Goal: Find specific page/section: Find specific page/section

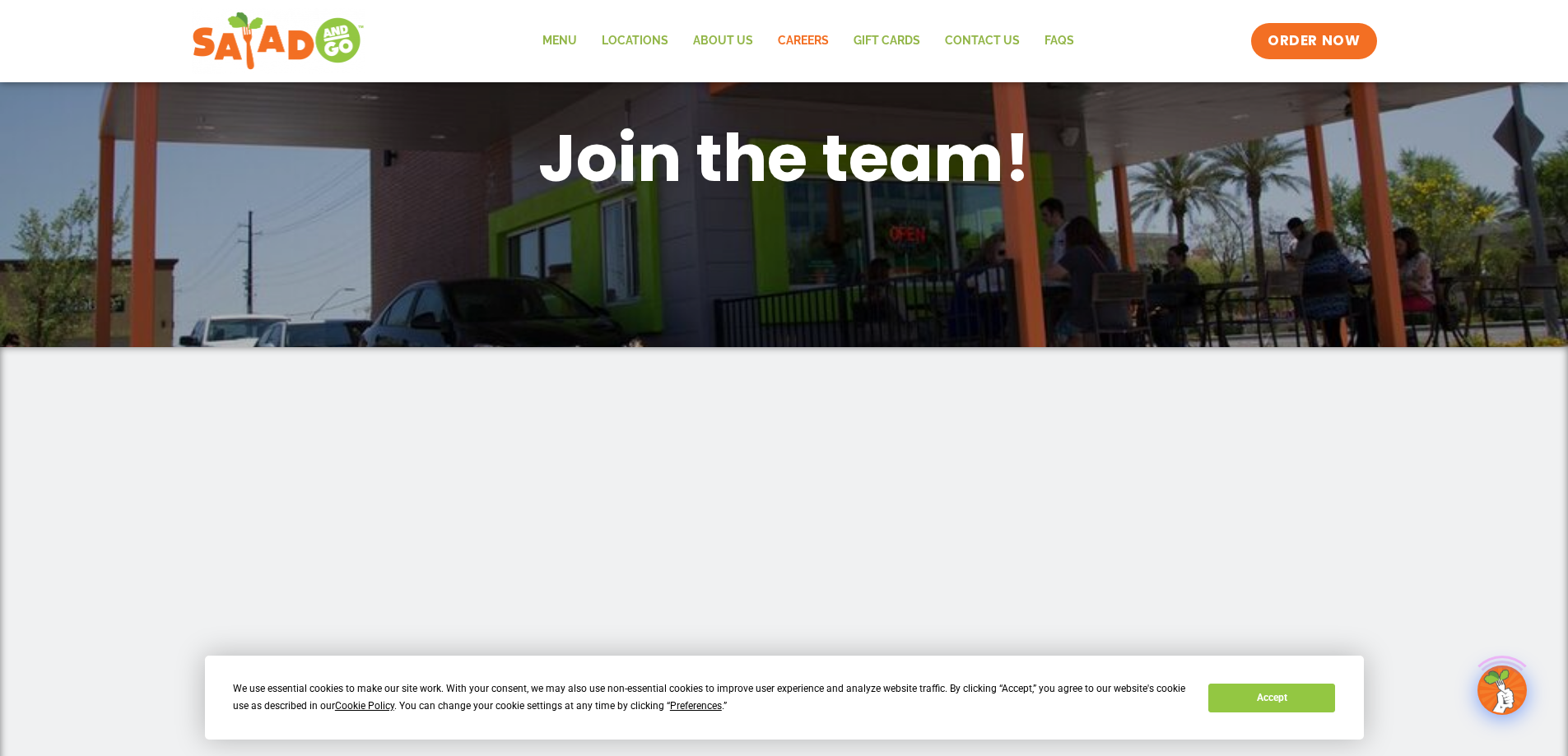
scroll to position [164, 0]
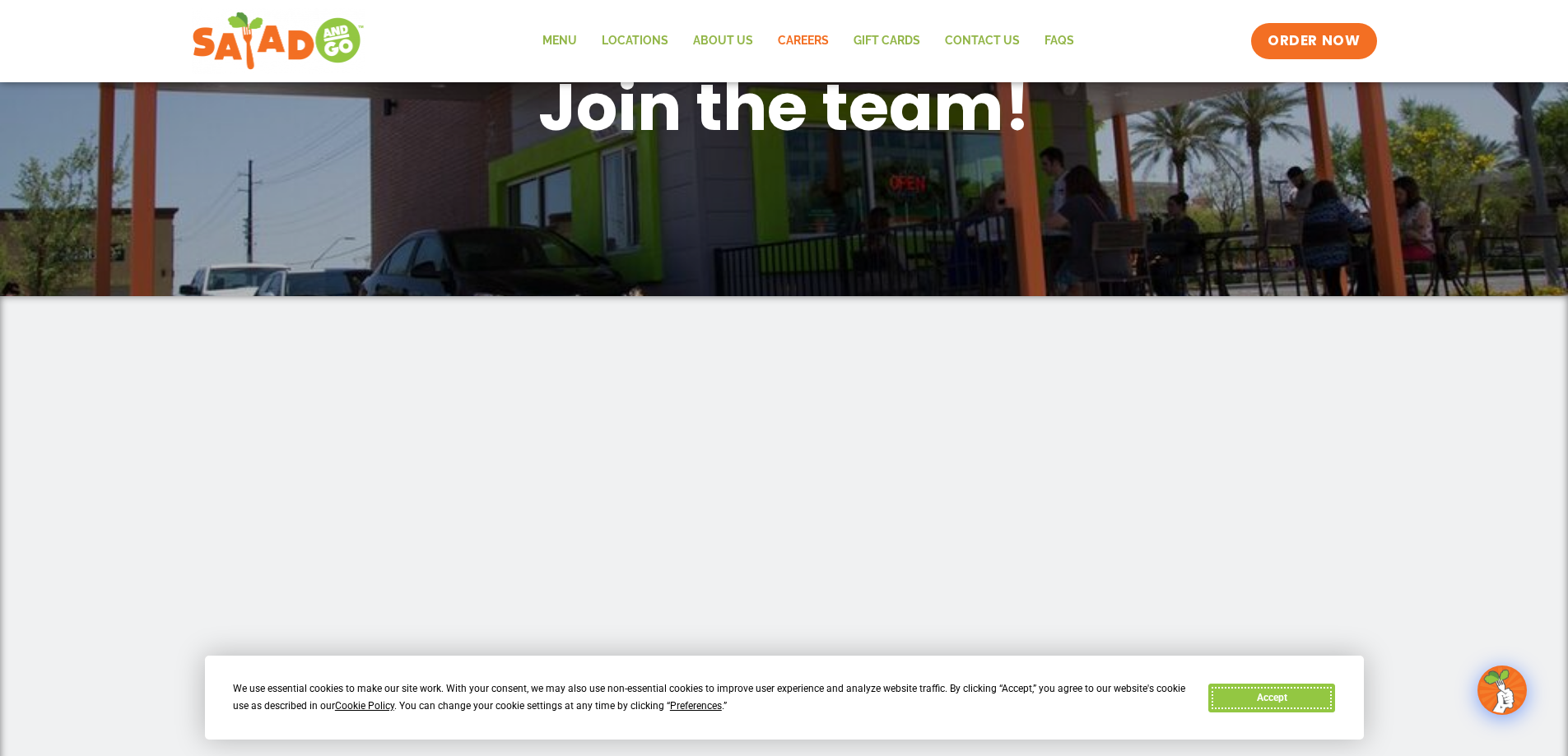
drag, startPoint x: 1304, startPoint y: 701, endPoint x: 1252, endPoint y: 634, distance: 84.8
click at [1303, 701] on button "Accept" at bounding box center [1272, 698] width 127 height 29
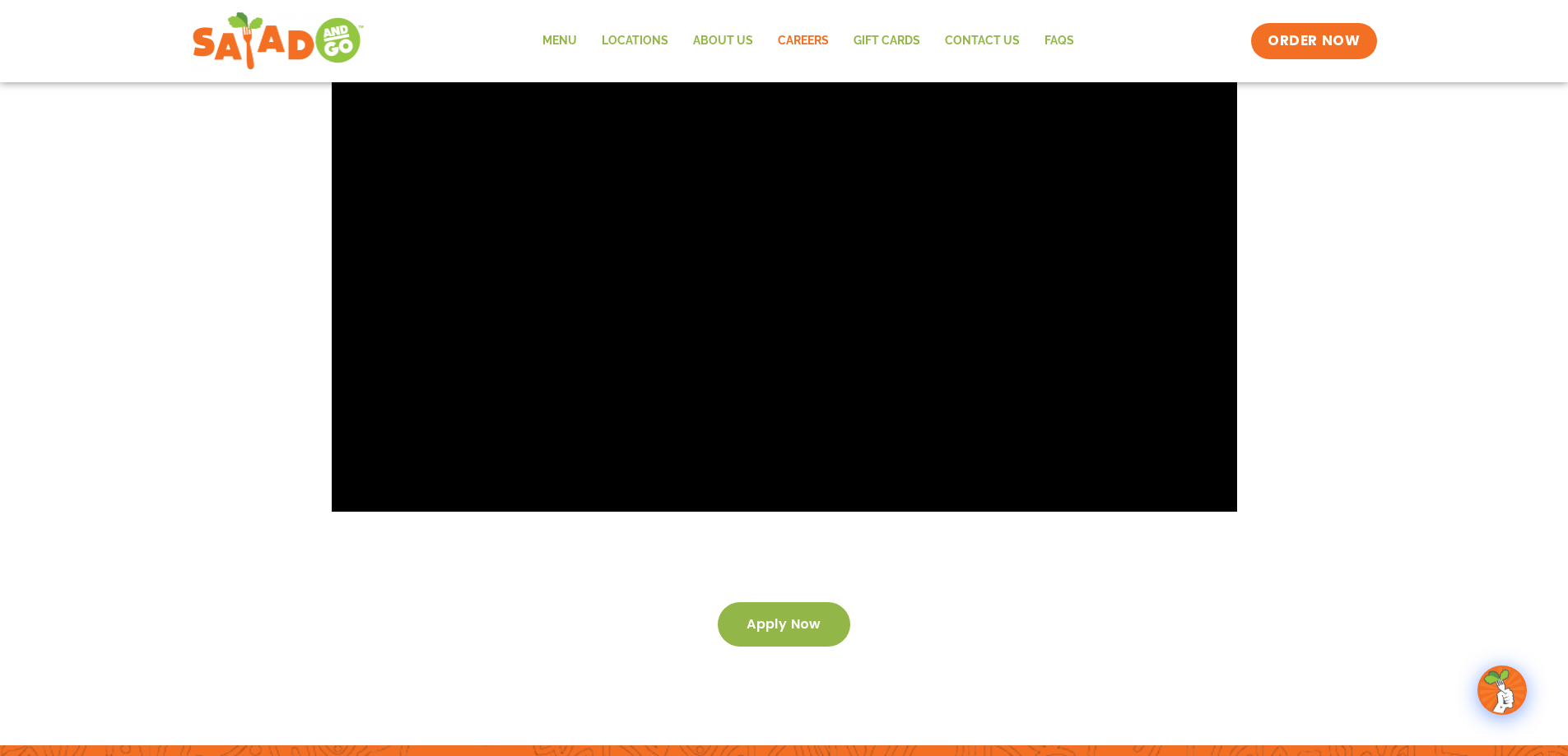
scroll to position [2995, 0]
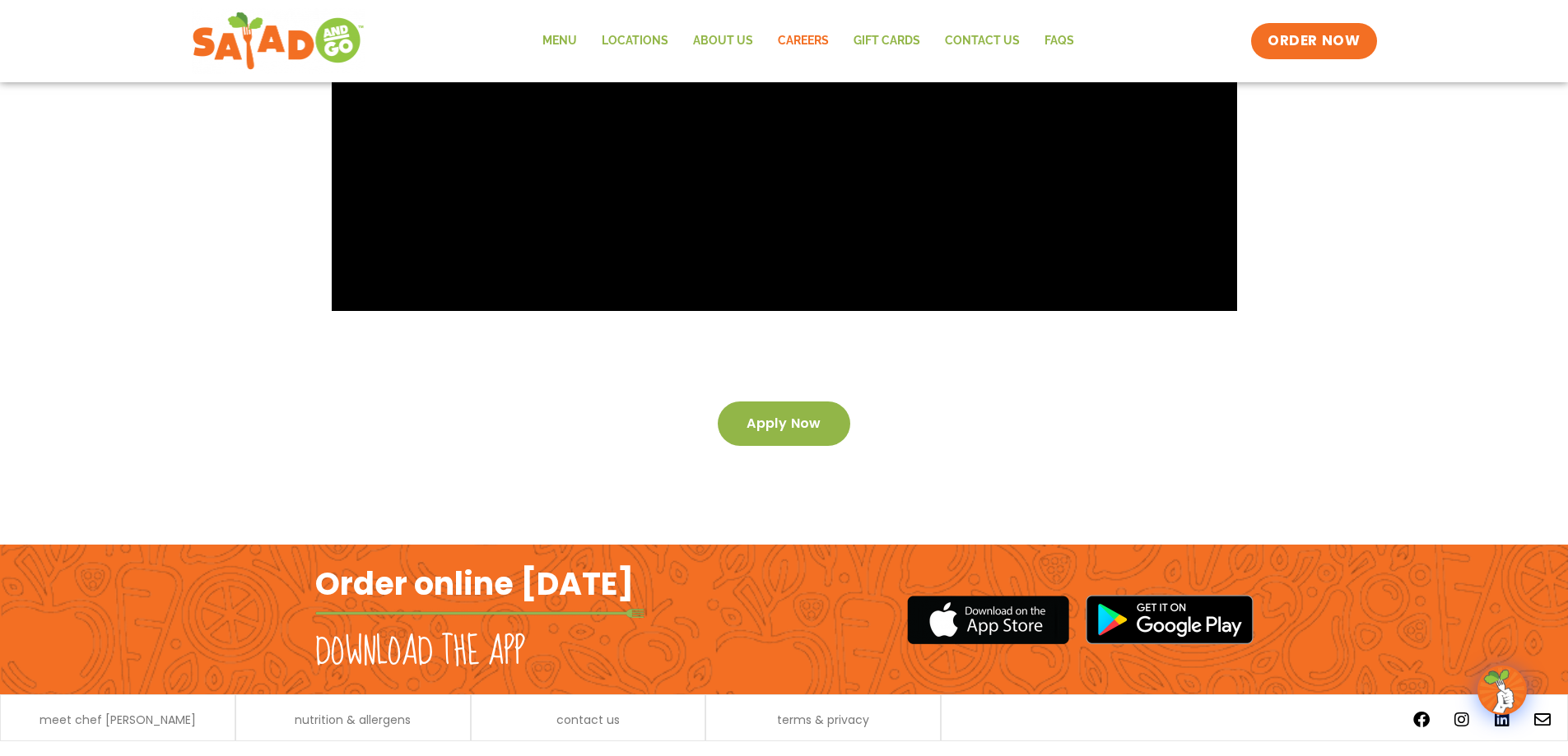
click at [787, 418] on span "Apply now" at bounding box center [784, 424] width 75 height 12
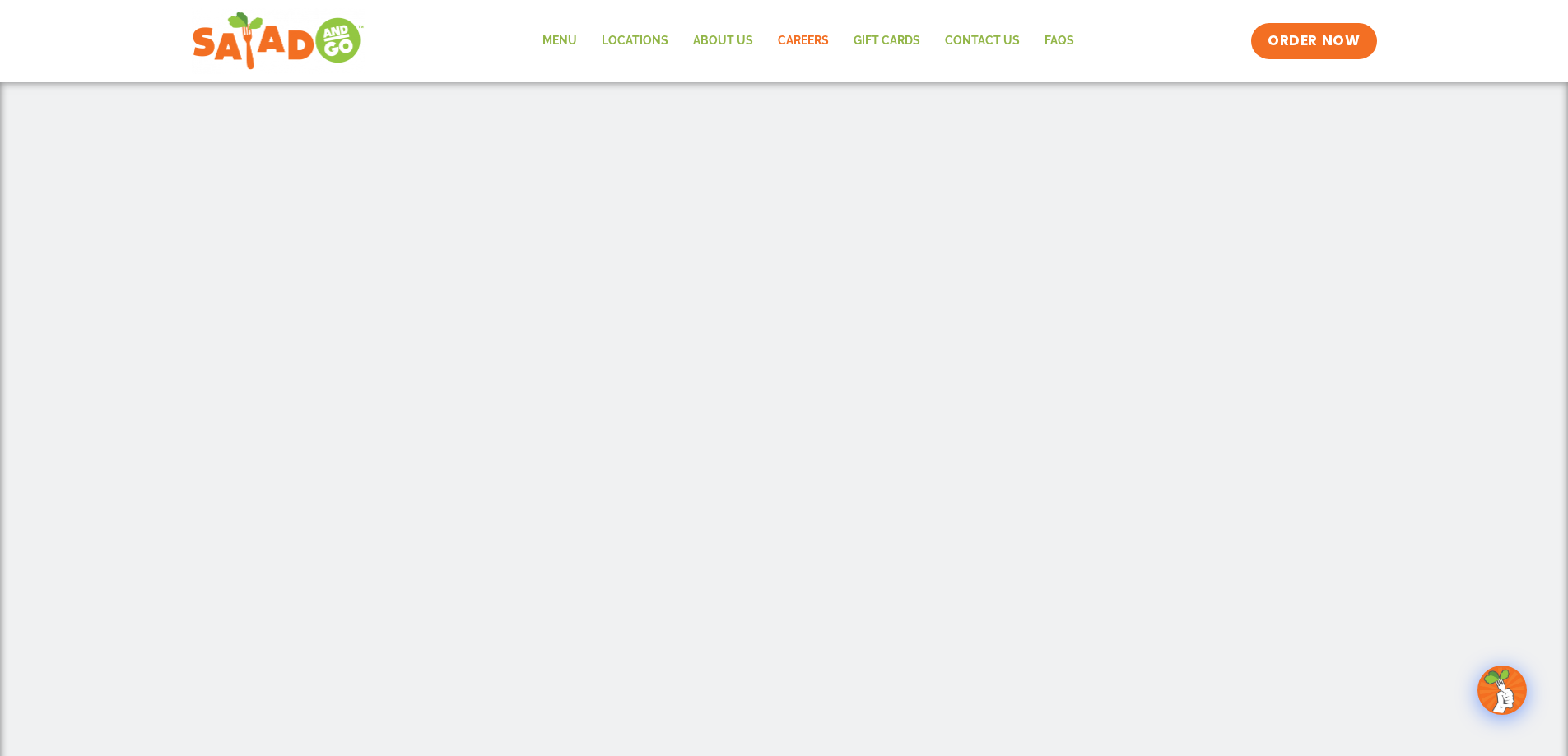
scroll to position [510, 0]
click at [574, 34] on link "Menu" at bounding box center [559, 41] width 59 height 38
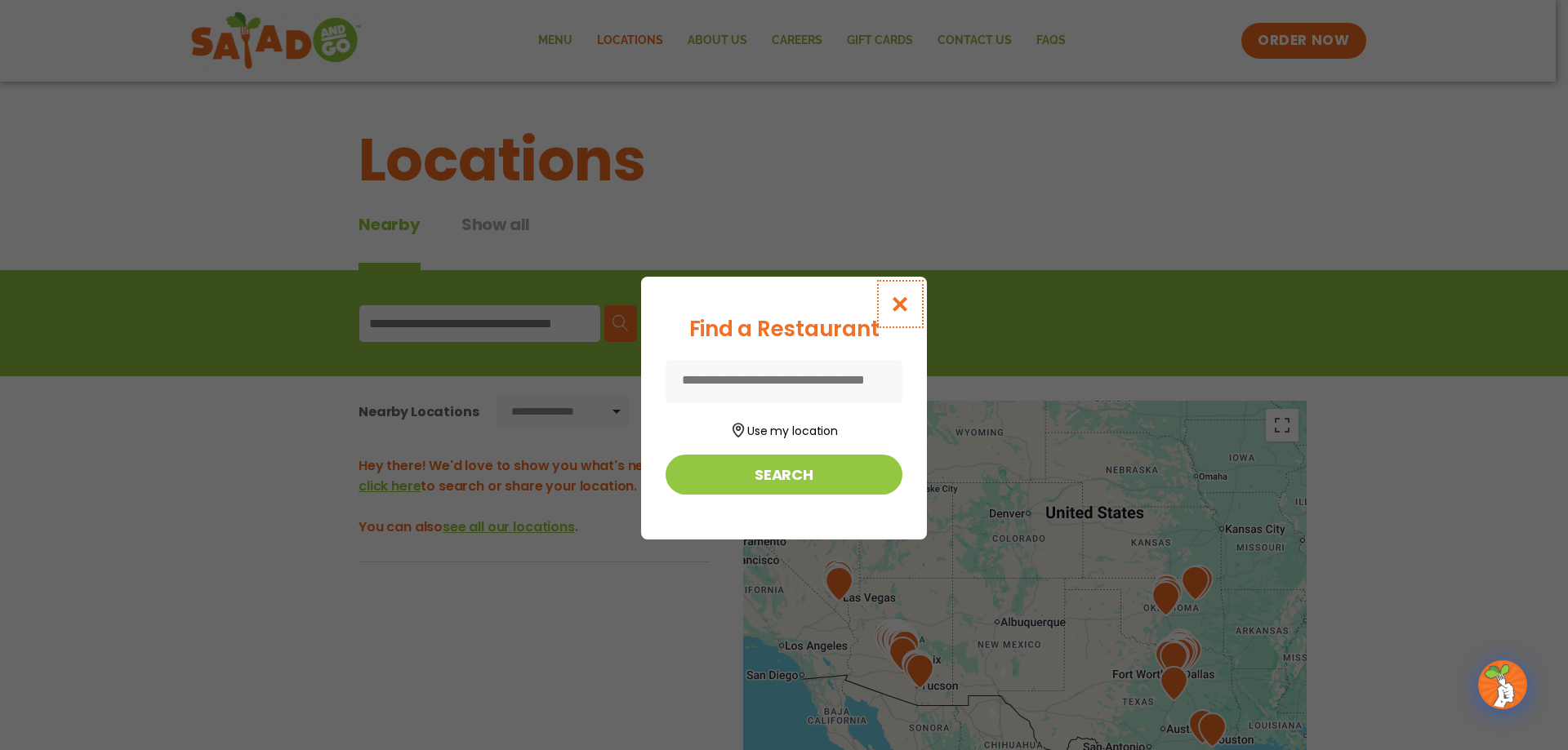
click at [898, 283] on button "Close modal" at bounding box center [900, 304] width 53 height 55
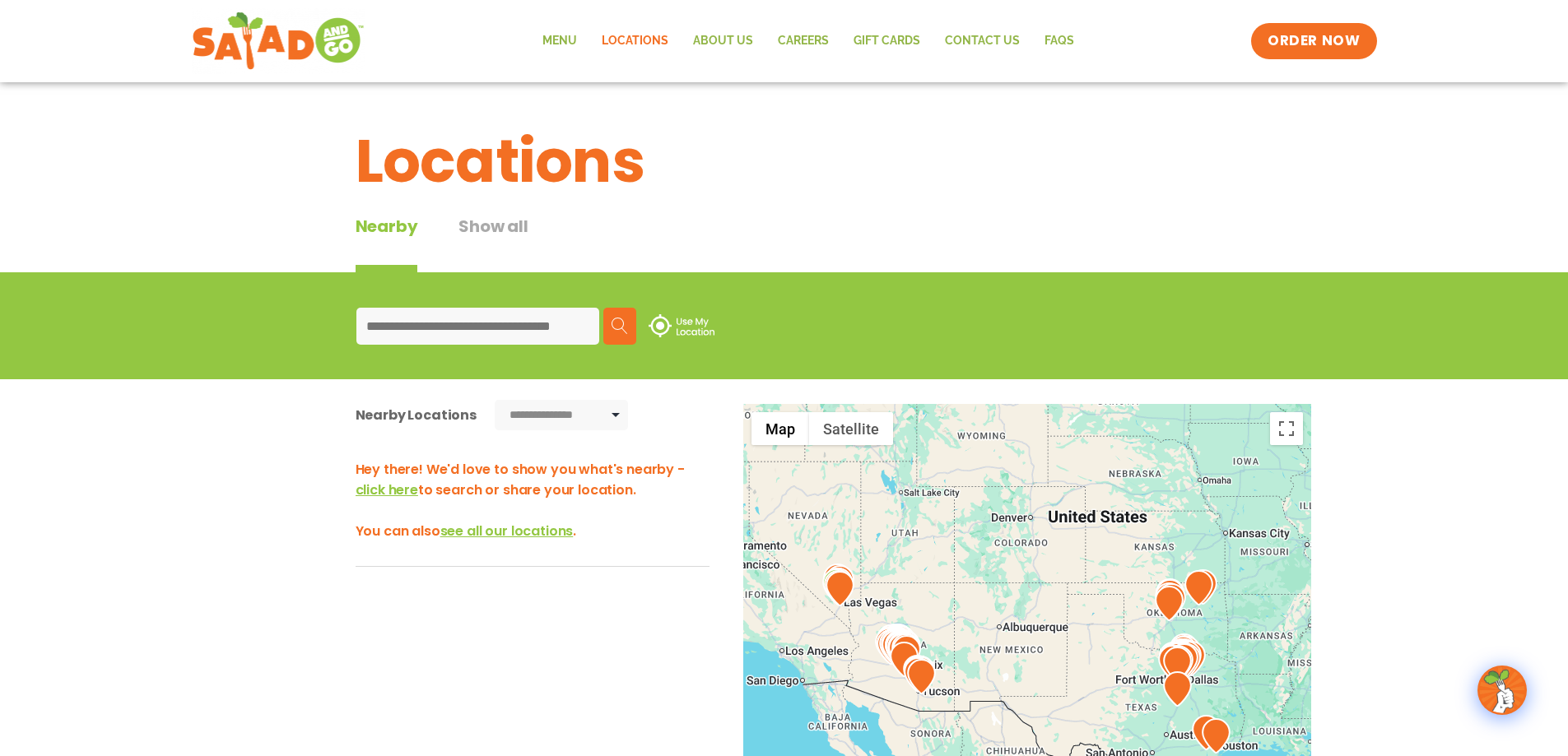
click at [539, 325] on input at bounding box center [478, 326] width 243 height 37
click at [510, 328] on input at bounding box center [478, 326] width 243 height 37
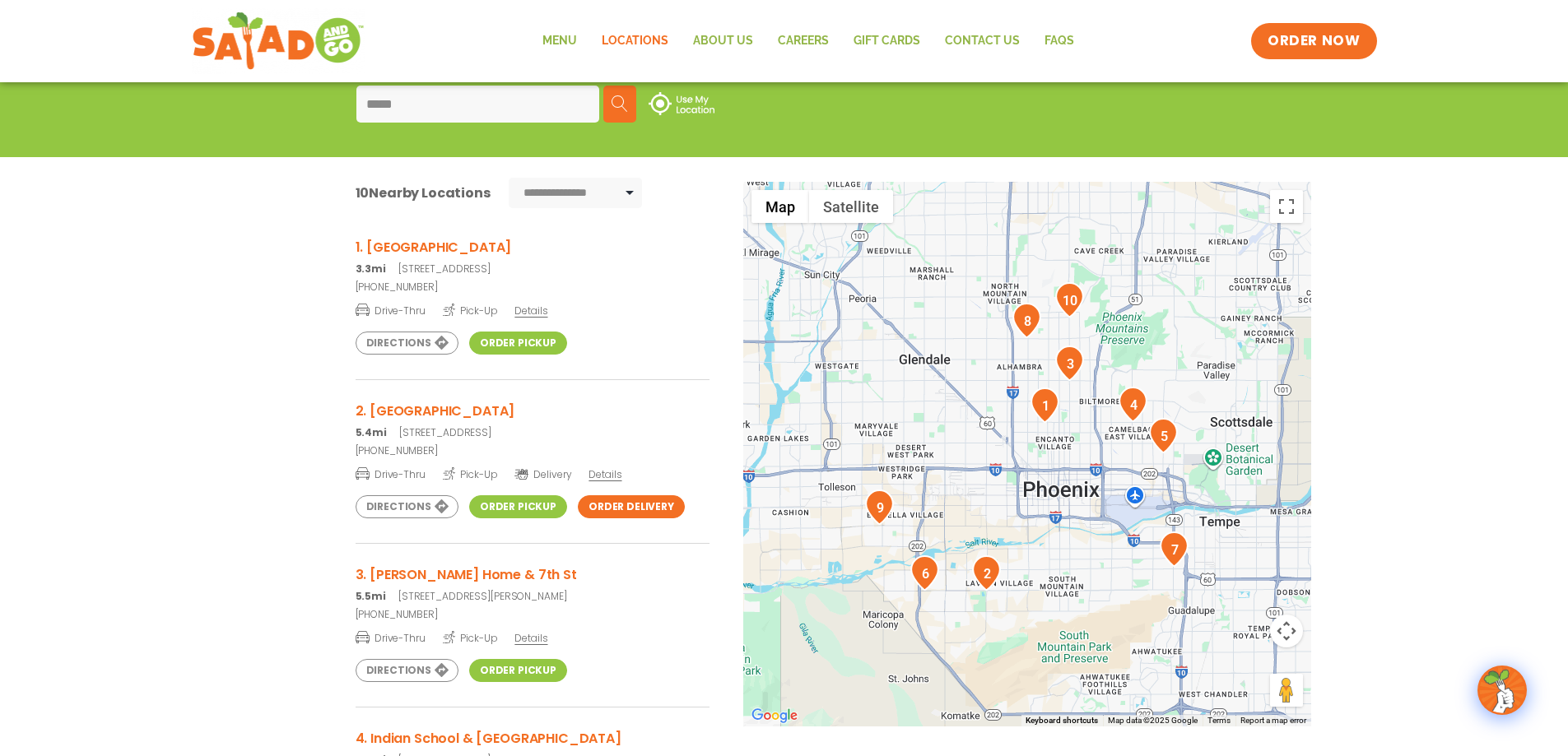
scroll to position [247, 0]
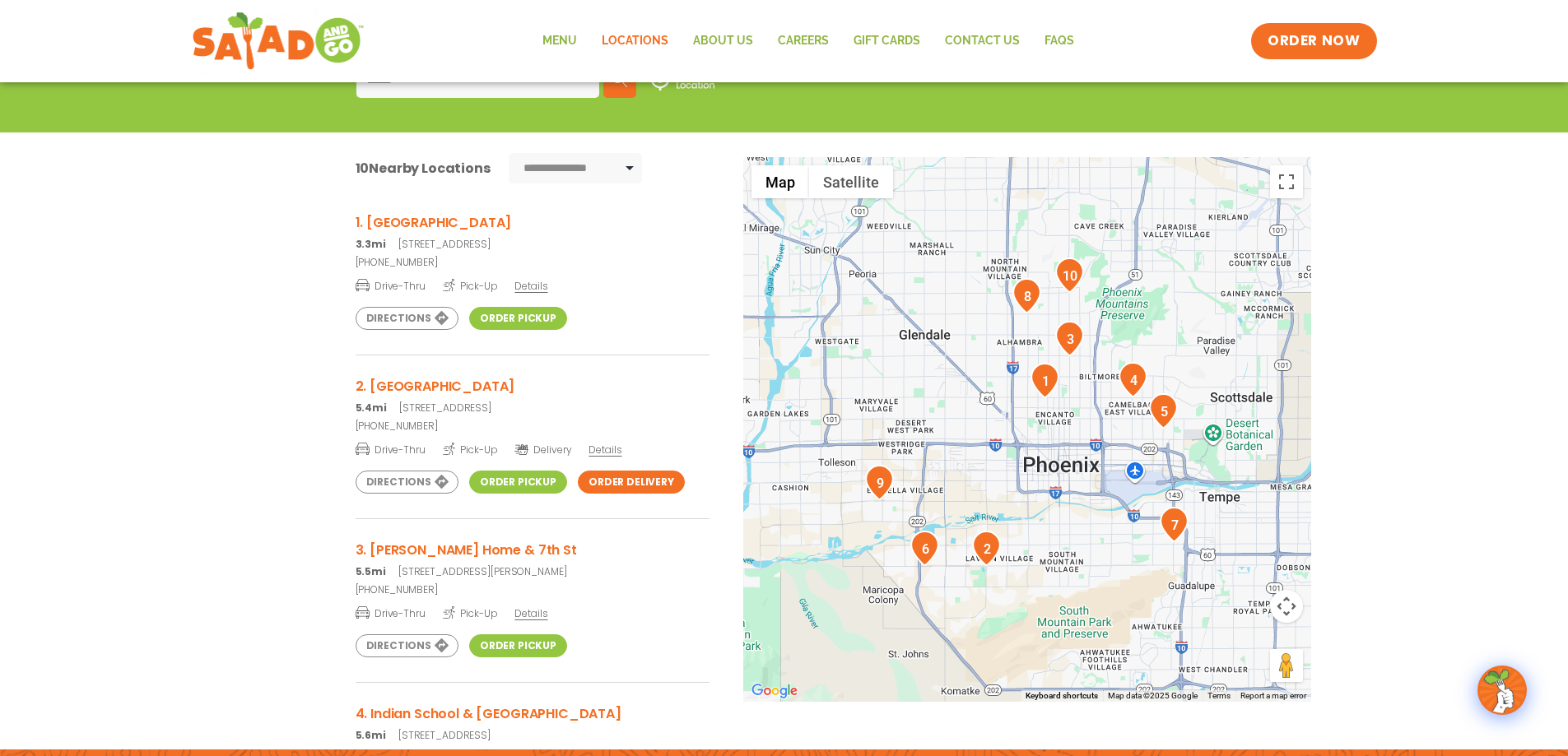
type input "*****"
click at [443, 221] on h3 "1. [GEOGRAPHIC_DATA]" at bounding box center [533, 222] width 354 height 21
